Goal: Task Accomplishment & Management: Complete application form

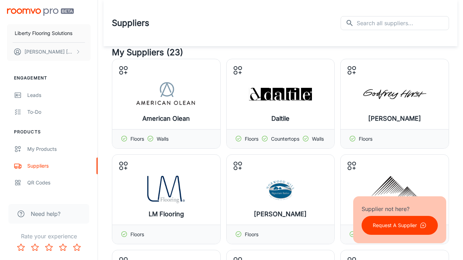
scroll to position [7282, 0]
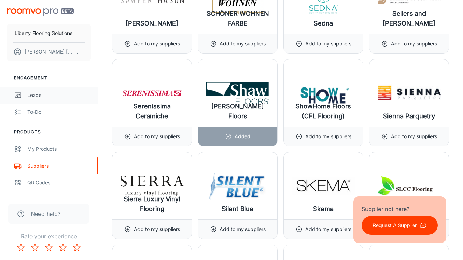
click at [30, 98] on div "Leads" at bounding box center [58, 95] width 63 height 8
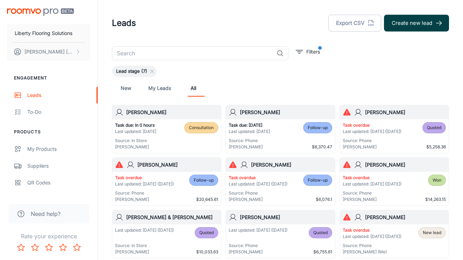
click at [423, 22] on button "Create new lead" at bounding box center [416, 23] width 65 height 17
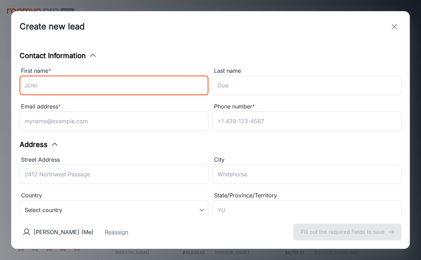
type input "a"
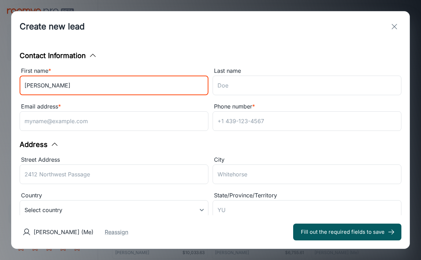
type input "[PERSON_NAME]"
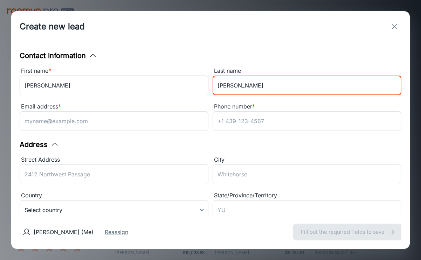
type input "[PERSON_NAME]"
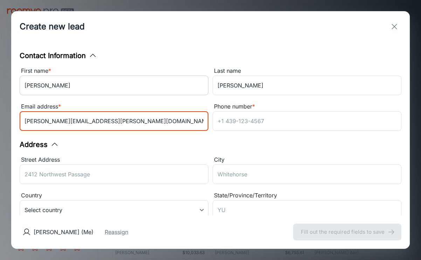
type input "[PERSON_NAME][EMAIL_ADDRESS][PERSON_NAME][DOMAIN_NAME]"
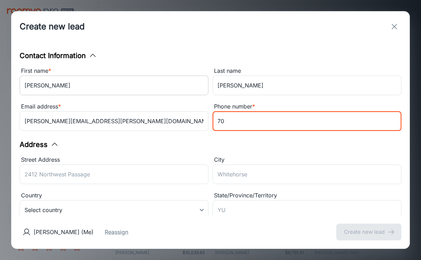
type input "7"
type input "9498787166"
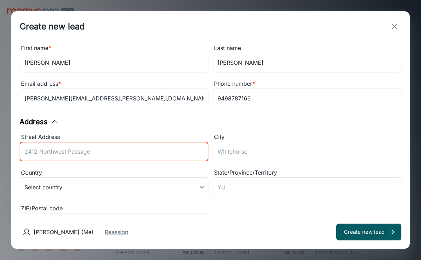
scroll to position [44, 0]
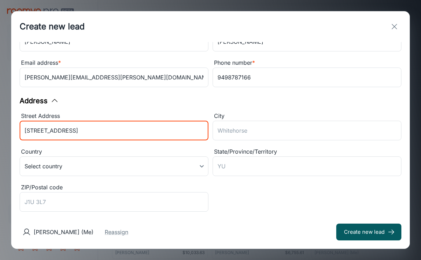
type input "[STREET_ADDRESS]"
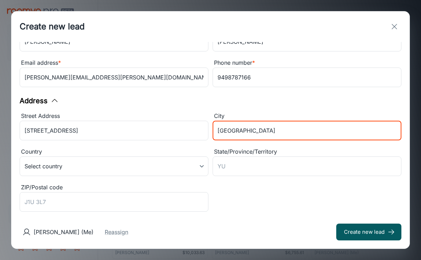
type input "[GEOGRAPHIC_DATA]"
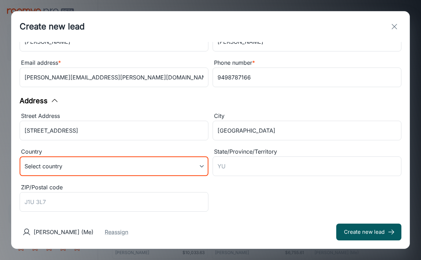
click at [105, 172] on body "Liberty Flooring Solutions [PERSON_NAME] Engagement Leads To-do Products My Pro…" at bounding box center [210, 130] width 421 height 260
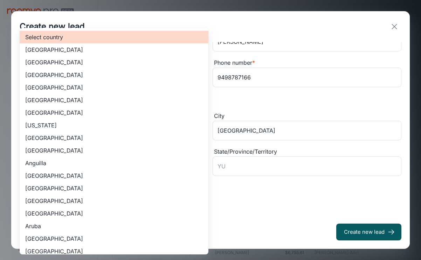
click at [86, 62] on li "[GEOGRAPHIC_DATA]" at bounding box center [114, 62] width 189 height 13
type input "US"
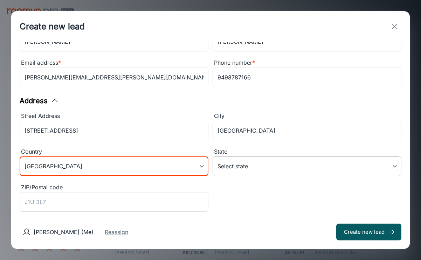
click at [240, 164] on body "Liberty Flooring Solutions [PERSON_NAME] Engagement Leads To-do Products My Pro…" at bounding box center [210, 130] width 421 height 260
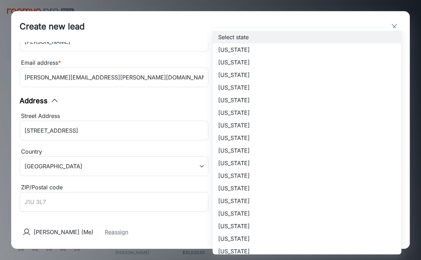
scroll to position [249, 0]
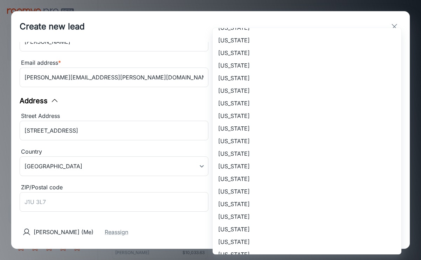
click at [248, 214] on li "[US_STATE]" at bounding box center [306, 216] width 189 height 13
type input "[US_STATE]"
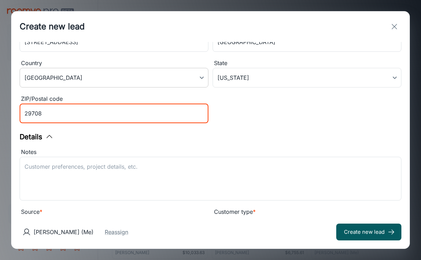
scroll to position [143, 0]
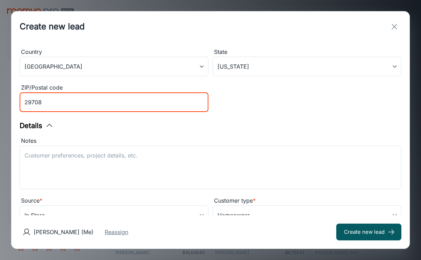
type input "29708"
click at [107, 233] on button "Reassign" at bounding box center [116, 232] width 23 height 8
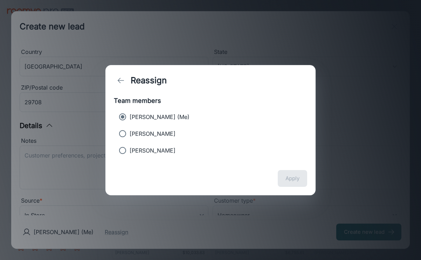
click at [156, 133] on p "[PERSON_NAME]" at bounding box center [152, 133] width 46 height 8
click at [129, 133] on input "[PERSON_NAME]" at bounding box center [122, 134] width 14 height 14
radio input "true"
radio input "false"
click at [303, 189] on div "Apply" at bounding box center [210, 179] width 210 height 34
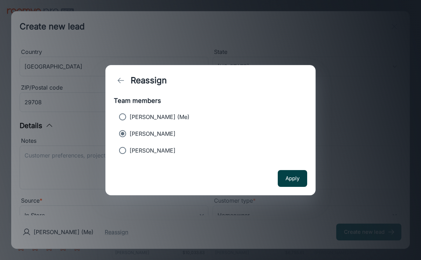
click at [295, 179] on button "Apply" at bounding box center [291, 178] width 29 height 17
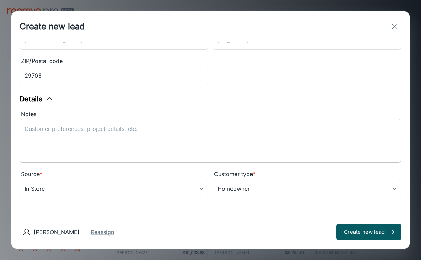
scroll to position [170, 0]
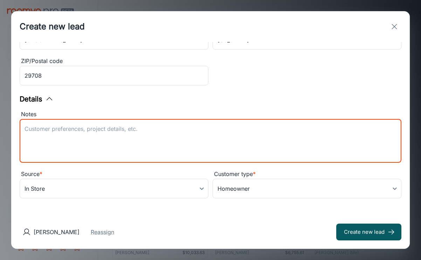
click at [140, 138] on textarea "Notes" at bounding box center [210, 141] width 372 height 32
type textarea "Carpet to sell"
click at [156, 192] on body "Liberty Flooring Solutions [PERSON_NAME] Engagement Leads To-do Products My Pro…" at bounding box center [210, 130] width 421 height 260
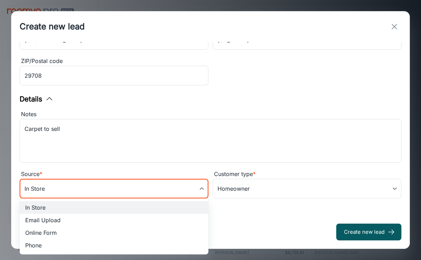
click at [82, 245] on li "Phone" at bounding box center [114, 245] width 189 height 13
type input "phone"
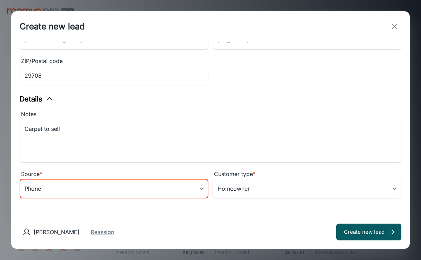
click at [253, 190] on body "Liberty Flooring Solutions [PERSON_NAME] Engagement Leads To-do Products My Pro…" at bounding box center [210, 130] width 421 height 260
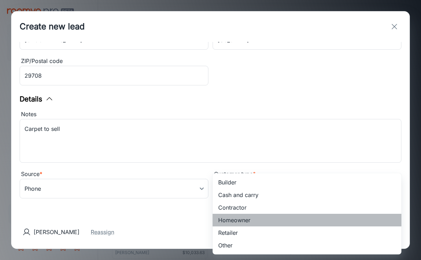
click at [240, 220] on li "Homeowner" at bounding box center [306, 220] width 189 height 13
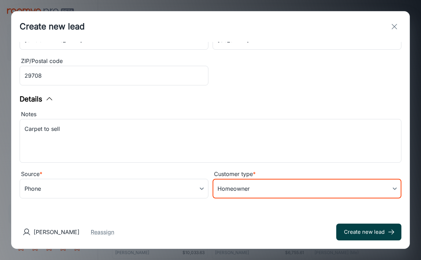
click at [357, 233] on button "Create new lead" at bounding box center [368, 232] width 65 height 17
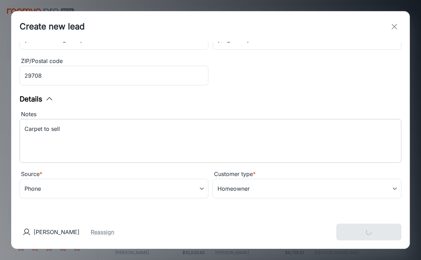
type input "in_store"
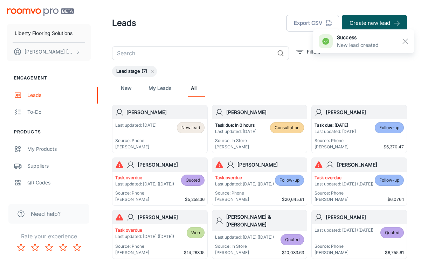
click at [147, 115] on h6 "[PERSON_NAME]" at bounding box center [165, 112] width 78 height 8
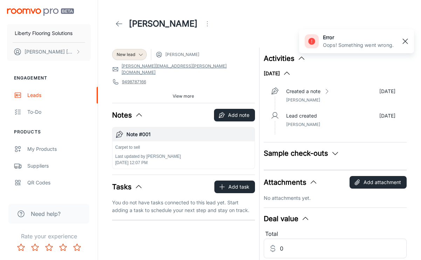
click at [404, 41] on line "button" at bounding box center [404, 41] width 5 height 5
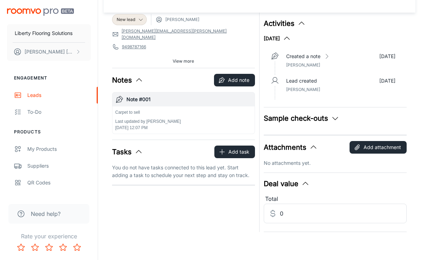
scroll to position [35, 0]
click at [226, 146] on button "Add task" at bounding box center [234, 152] width 41 height 13
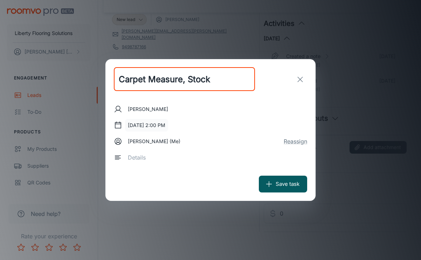
type input "Carpet Measure, Stock"
click at [150, 125] on button "[DATE] 2:00 PM" at bounding box center [146, 125] width 43 height 13
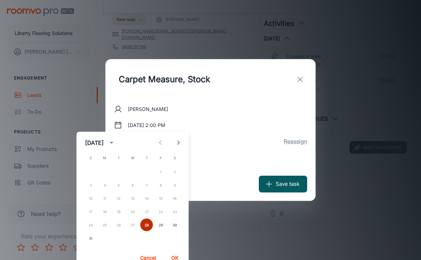
click at [147, 224] on button "28" at bounding box center [146, 225] width 13 height 13
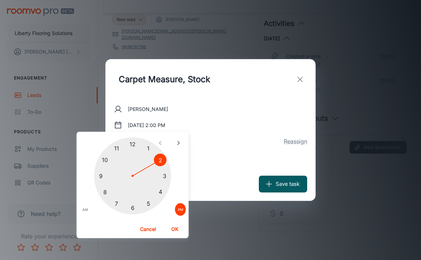
click at [165, 176] on div at bounding box center [132, 176] width 77 height 77
click at [165, 178] on div at bounding box center [132, 176] width 77 height 77
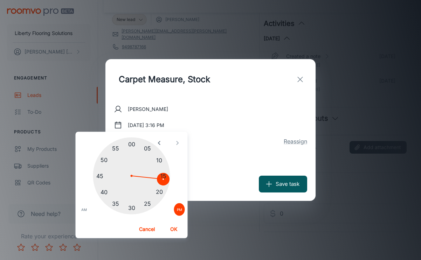
click at [163, 170] on div at bounding box center [131, 176] width 77 height 77
click at [163, 175] on div at bounding box center [131, 176] width 77 height 77
click at [175, 231] on button "OK" at bounding box center [173, 229] width 22 height 13
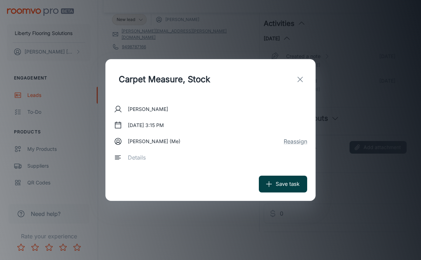
click at [290, 181] on button "Save task" at bounding box center [283, 184] width 48 height 17
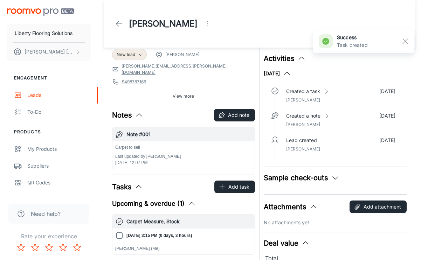
scroll to position [0, 0]
click at [406, 40] on line "button" at bounding box center [404, 41] width 5 height 5
